Goal: Transaction & Acquisition: Subscribe to service/newsletter

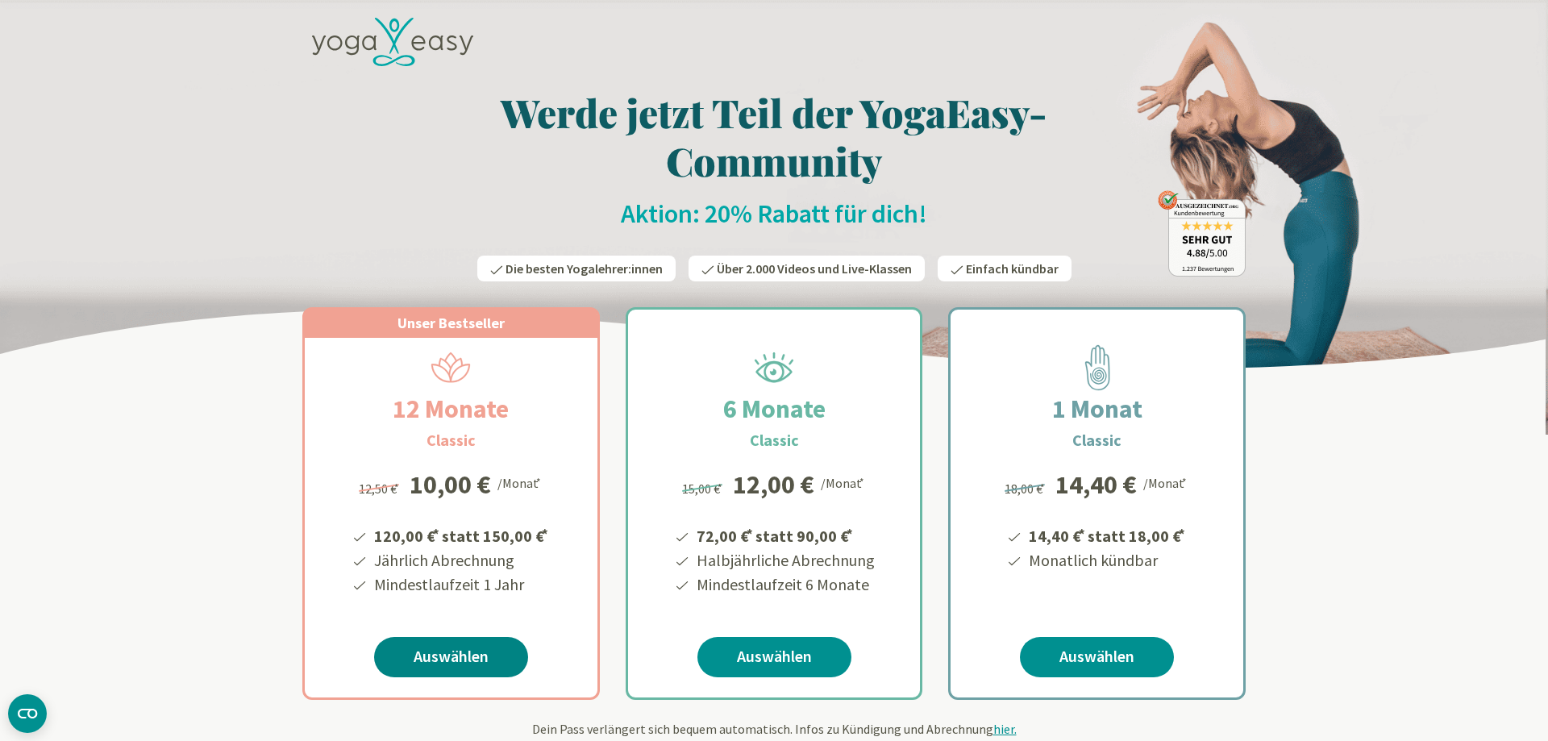
click at [474, 646] on link "Auswählen" at bounding box center [451, 657] width 154 height 40
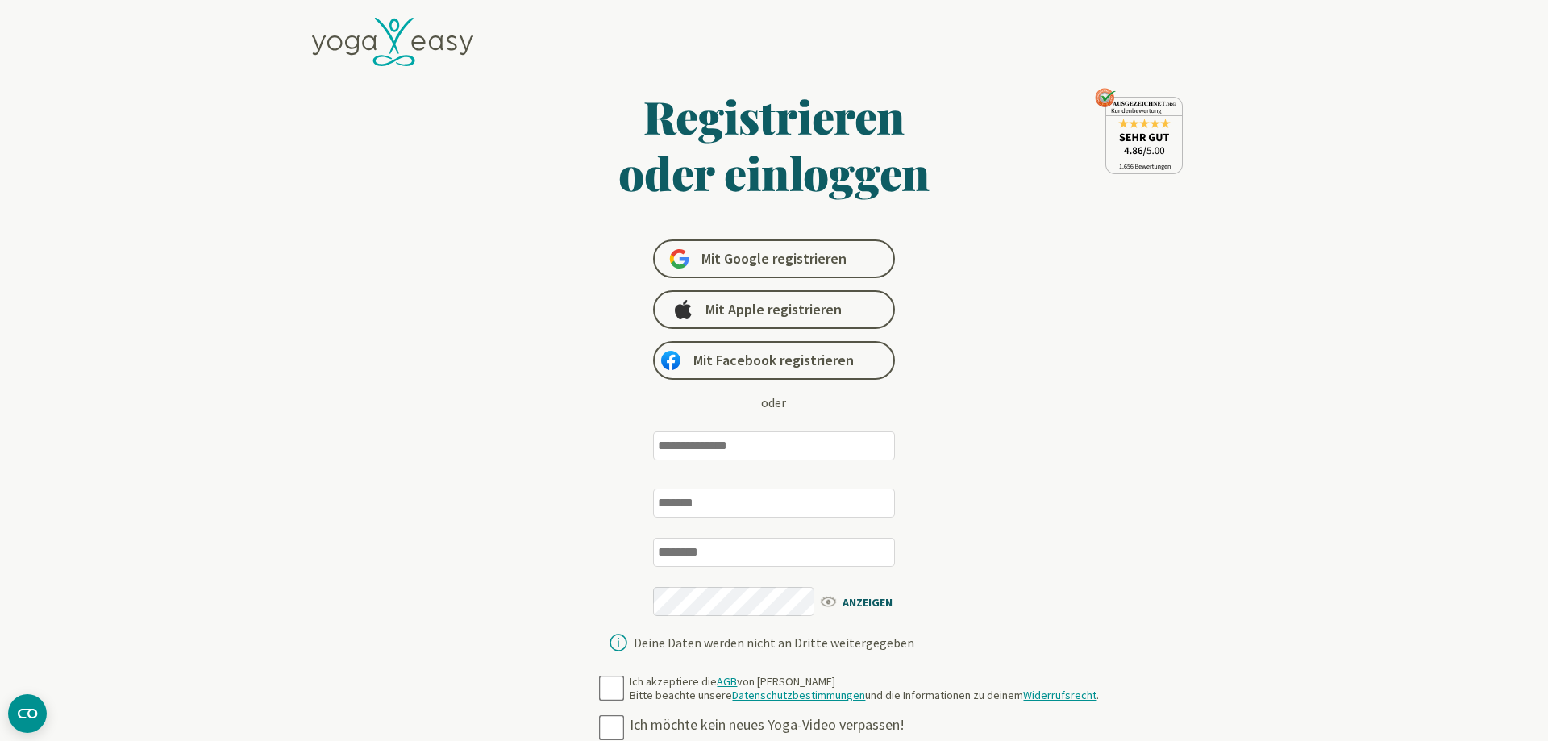
click at [732, 449] on input "email" at bounding box center [774, 445] width 242 height 29
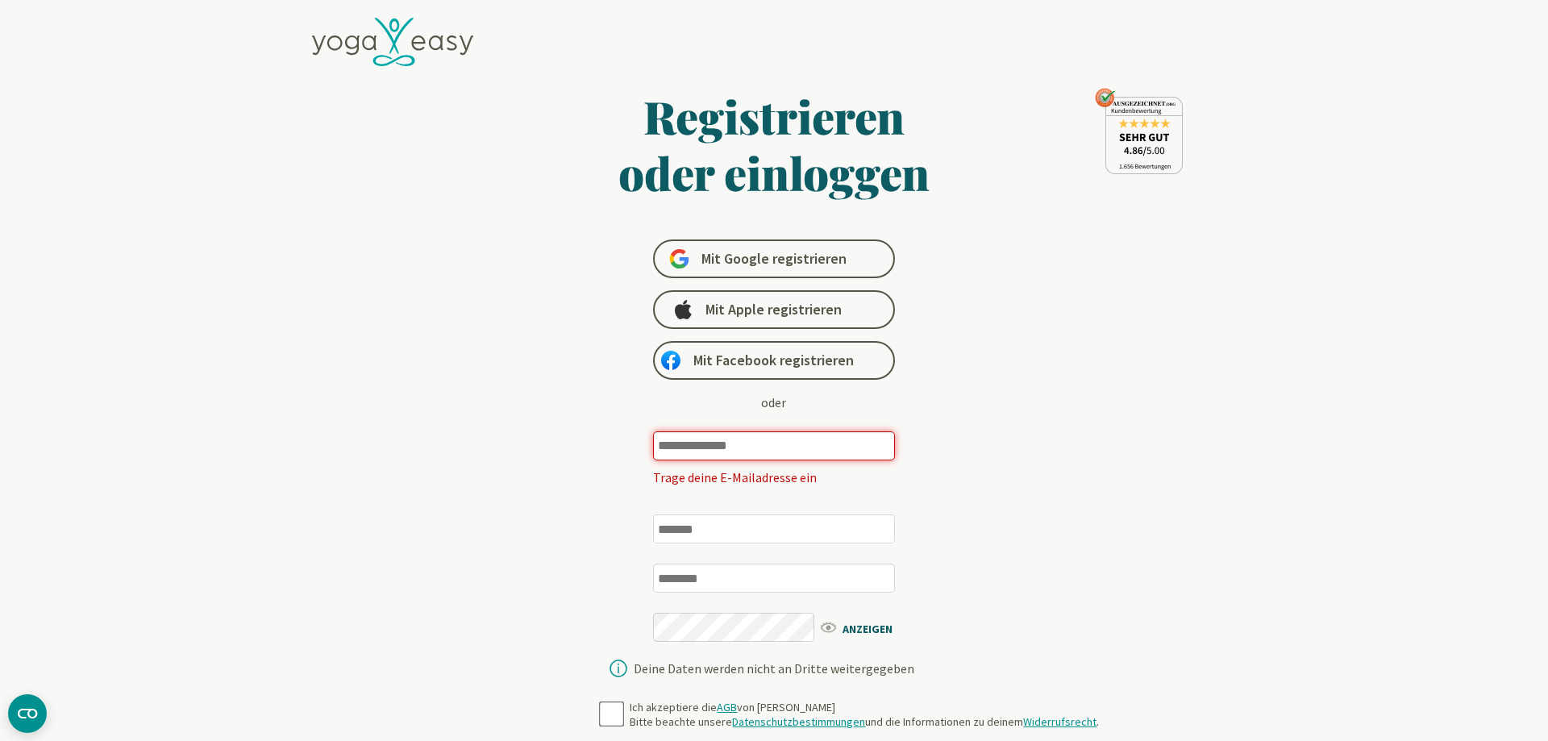
click at [1111, 408] on div "**********" at bounding box center [774, 662] width 944 height 1324
